Goal: Task Accomplishment & Management: Use online tool/utility

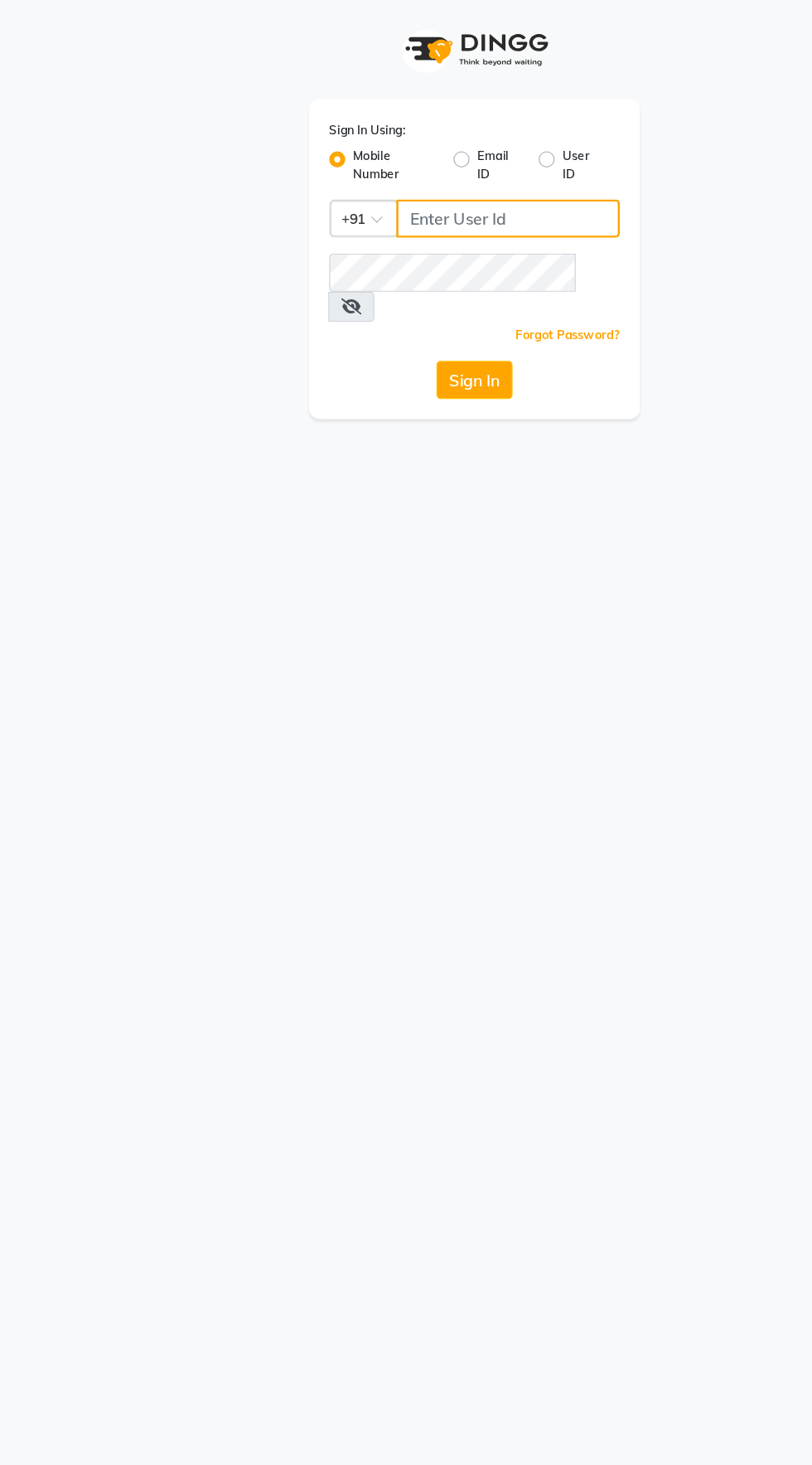
click at [395, 183] on input "Username" at bounding box center [434, 181] width 185 height 31
type input "8956544245"
click at [375, 299] on button "Sign In" at bounding box center [406, 314] width 63 height 31
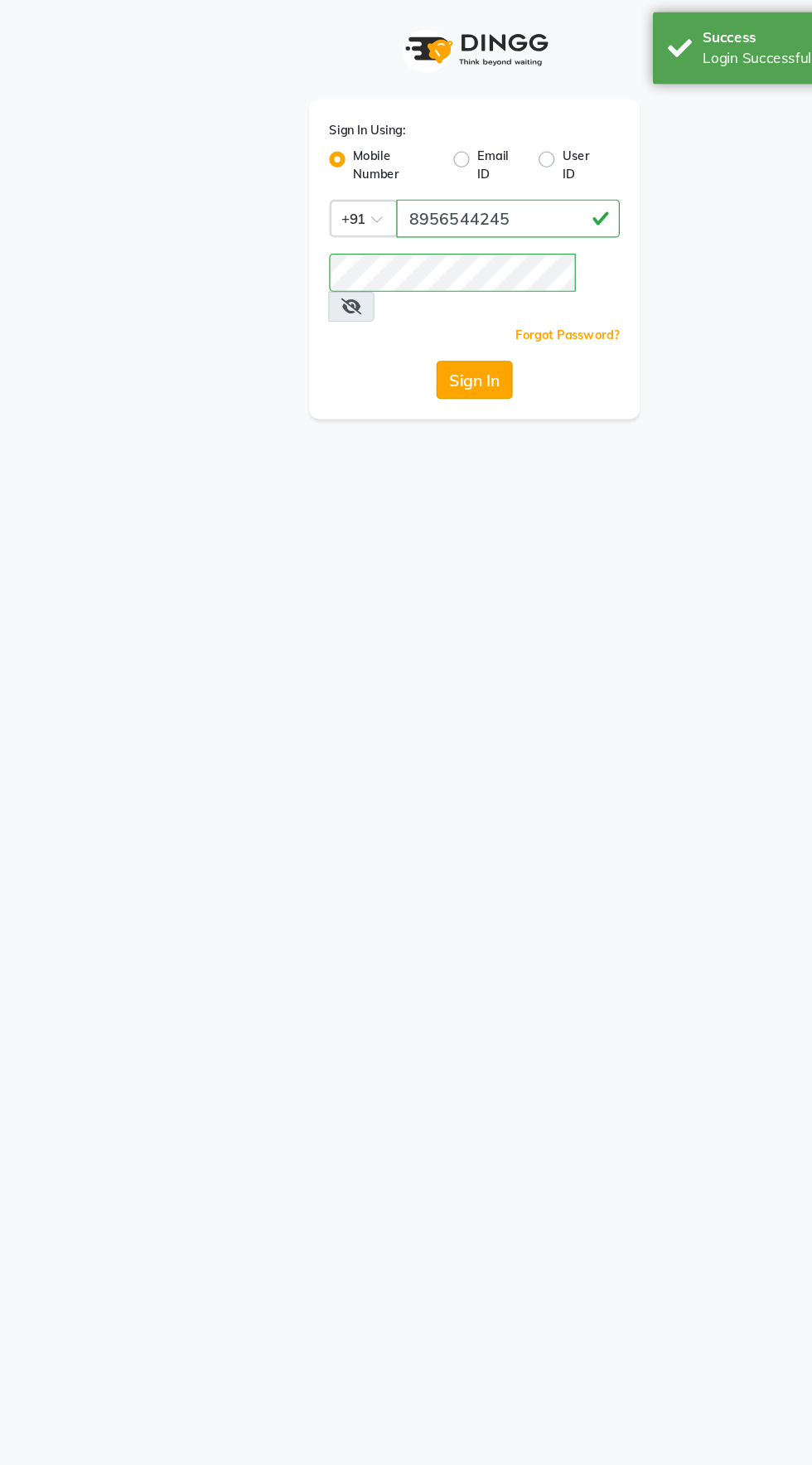
click at [390, 300] on button "Sign In" at bounding box center [406, 314] width 63 height 31
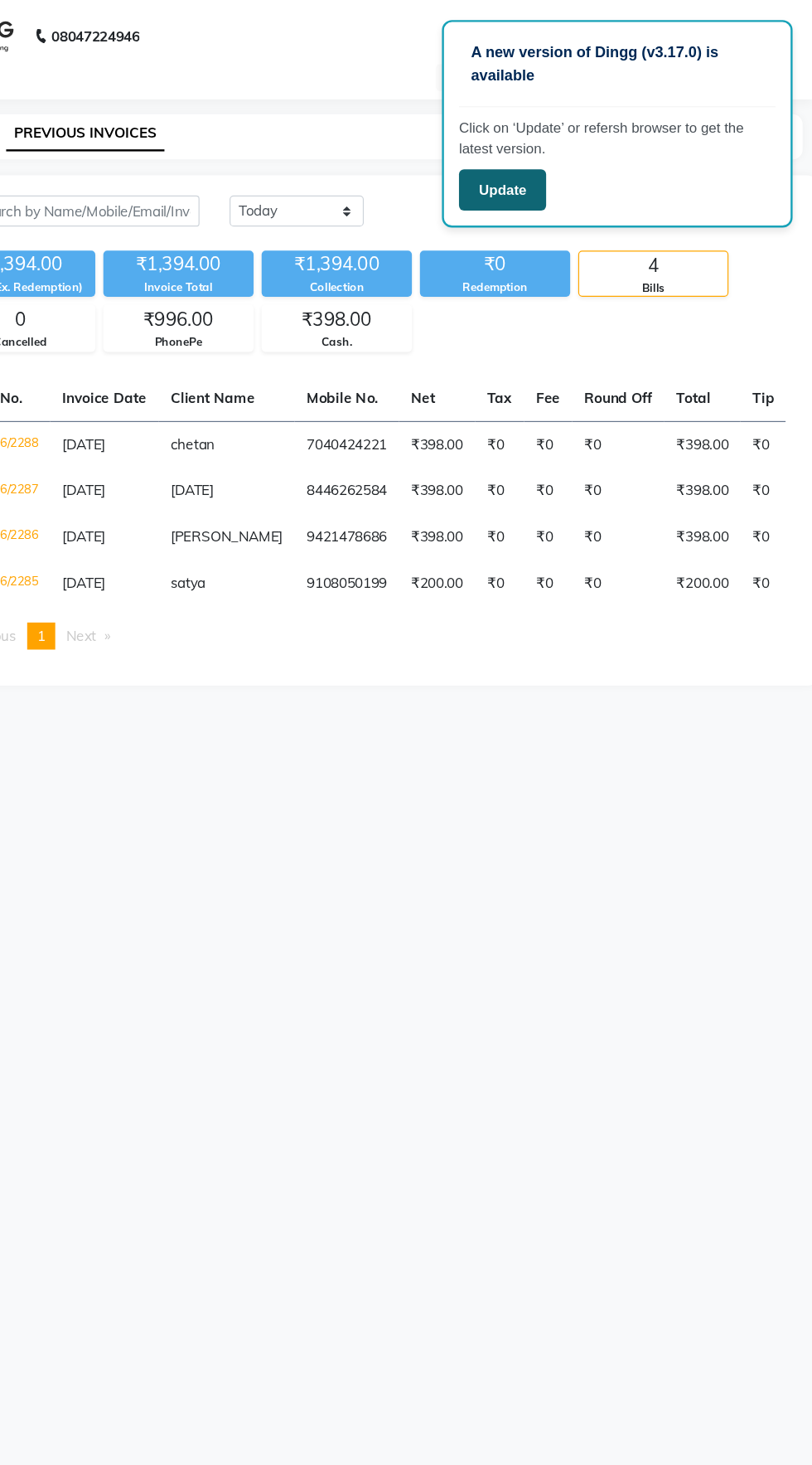
click at [552, 161] on button "Update" at bounding box center [556, 157] width 72 height 34
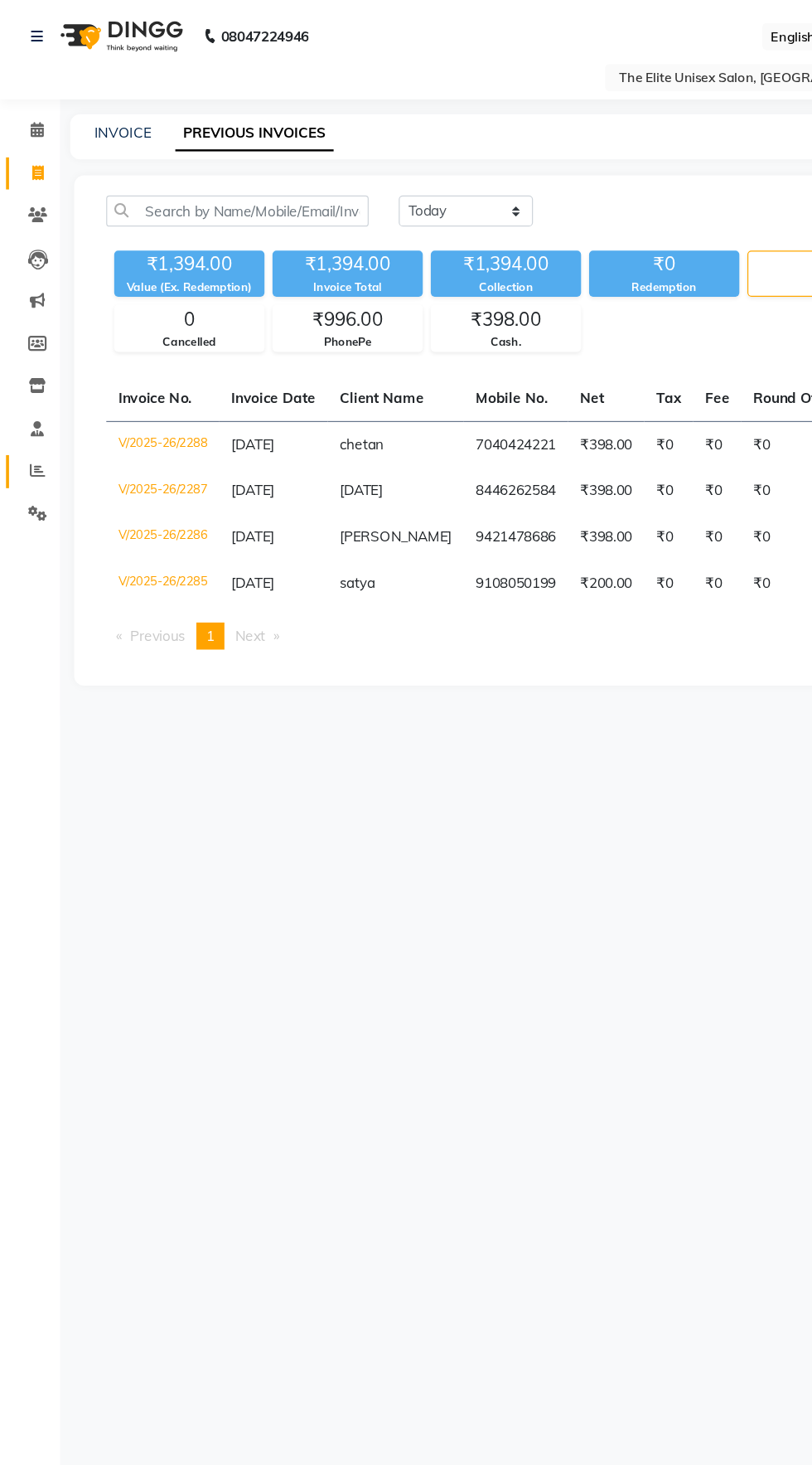
click at [30, 391] on icon at bounding box center [30, 389] width 12 height 12
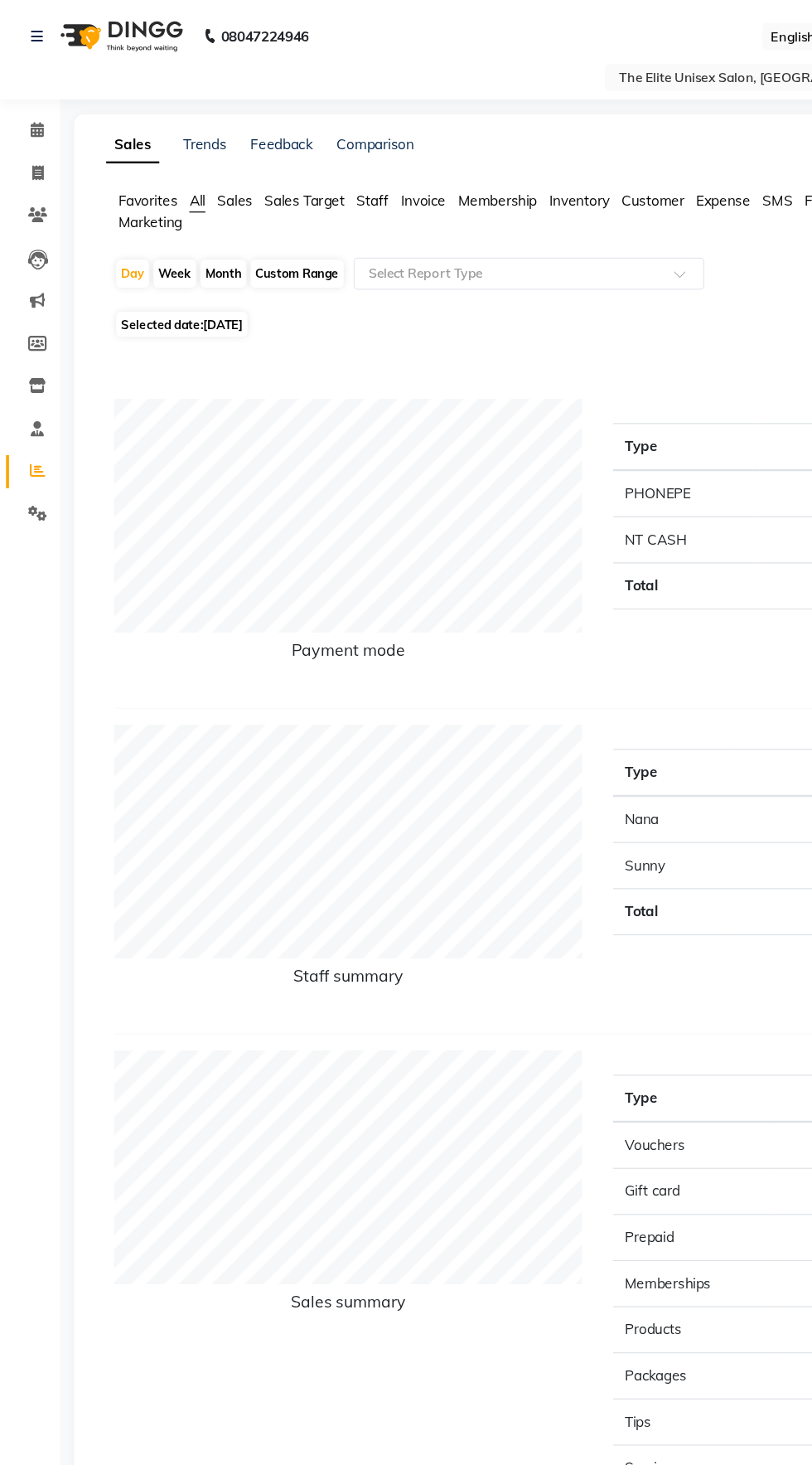
click at [312, 172] on span "Staff" at bounding box center [308, 166] width 27 height 15
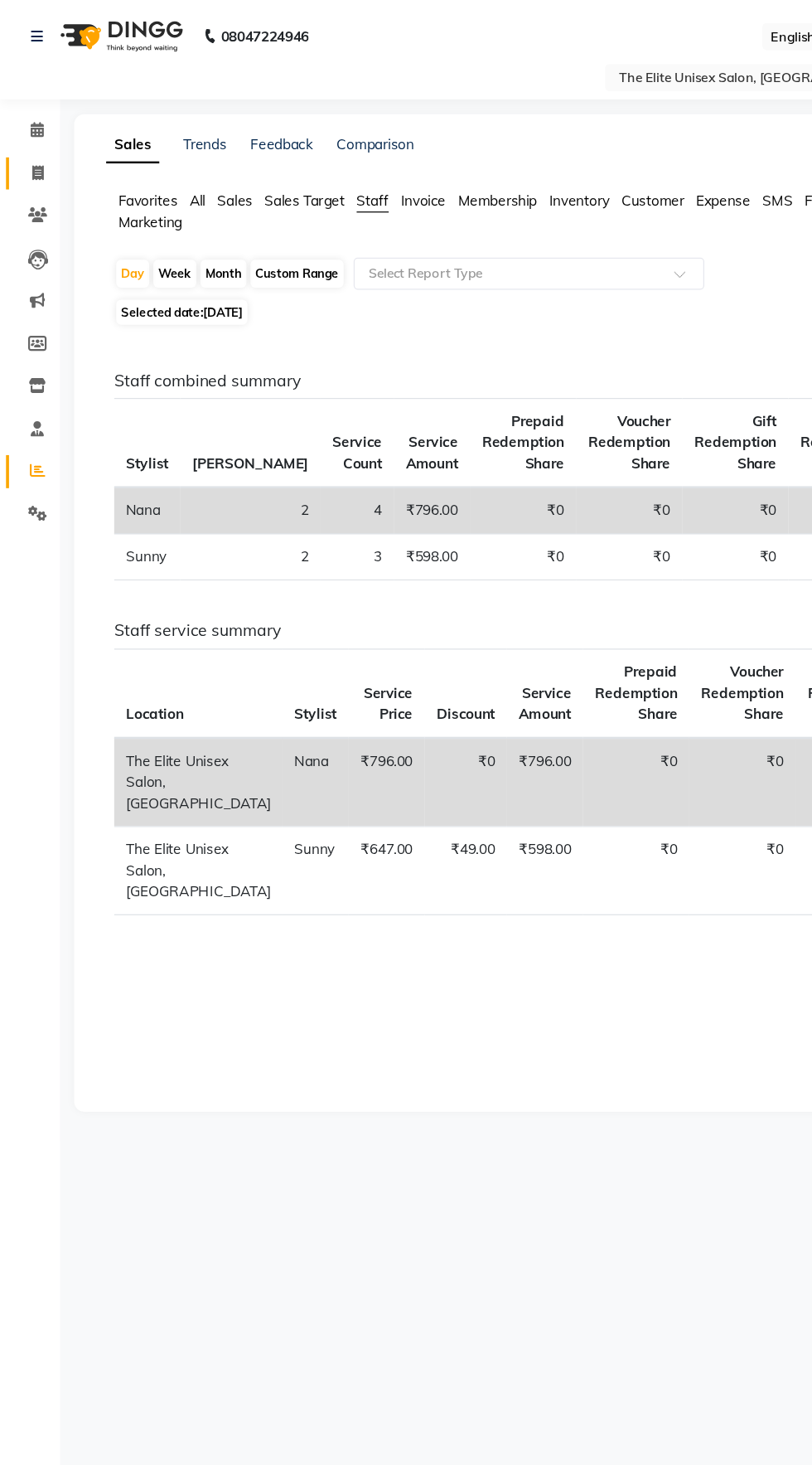
click at [17, 147] on span at bounding box center [30, 144] width 29 height 19
select select "7086"
select select "service"
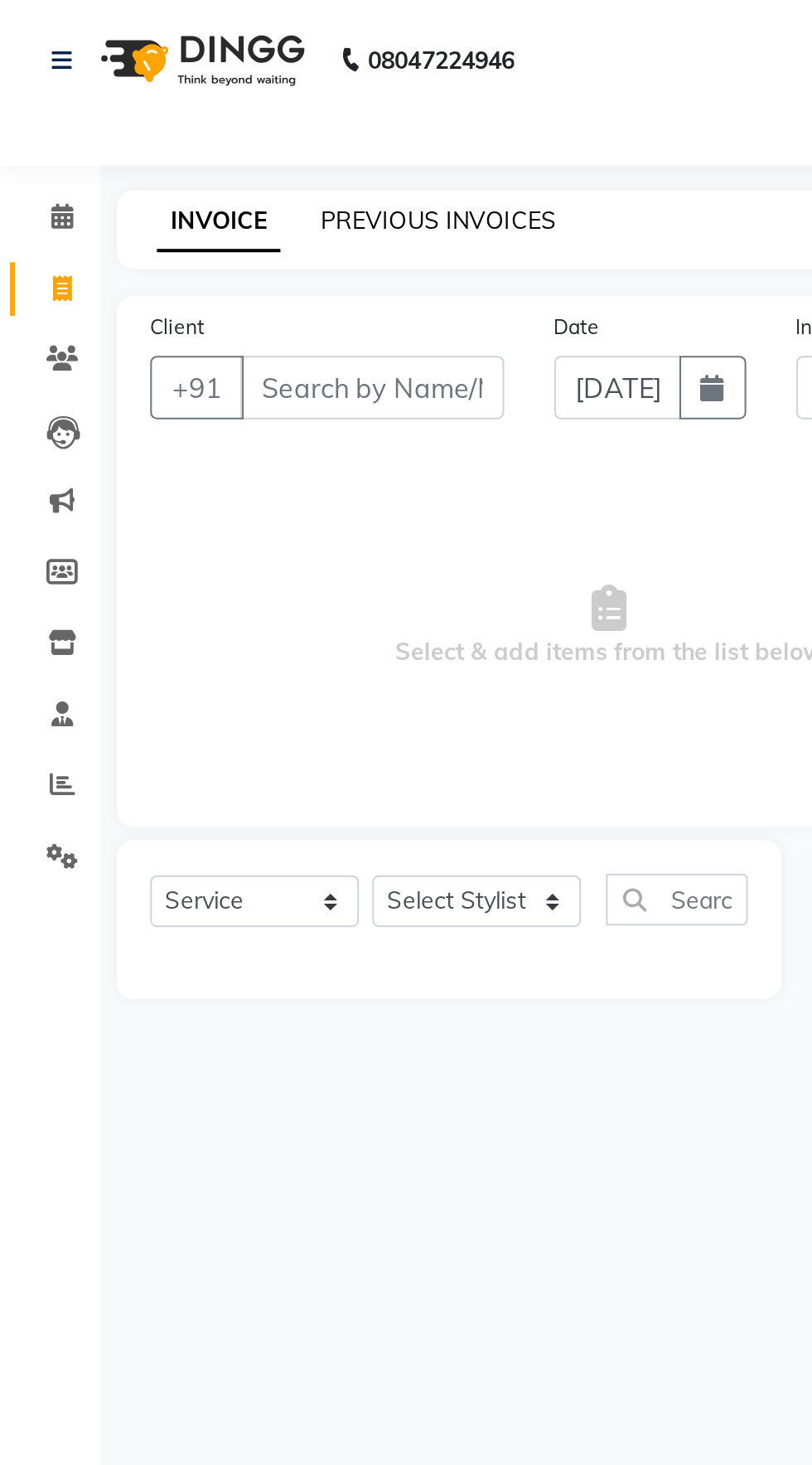
click at [205, 116] on link "PREVIOUS INVOICES" at bounding box center [218, 110] width 117 height 15
